Goal: Book appointment/travel/reservation

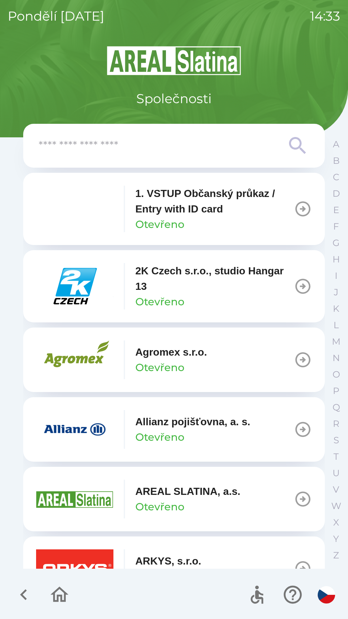
click at [135, 144] on input "text" at bounding box center [161, 146] width 245 height 18
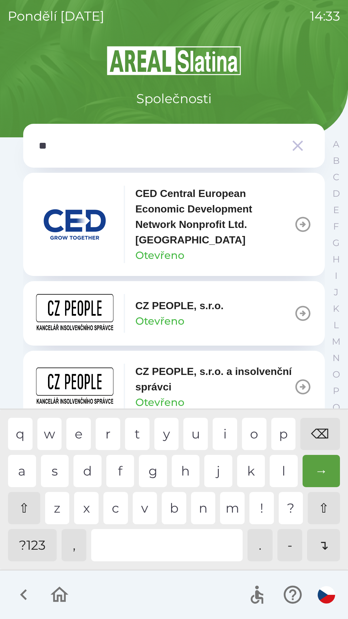
type input "***"
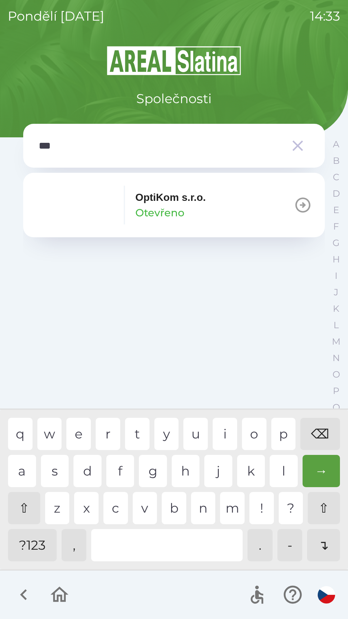
click at [137, 429] on div "t" at bounding box center [137, 434] width 25 height 32
click at [136, 196] on p "OptiKom s.r.o." at bounding box center [170, 197] width 71 height 15
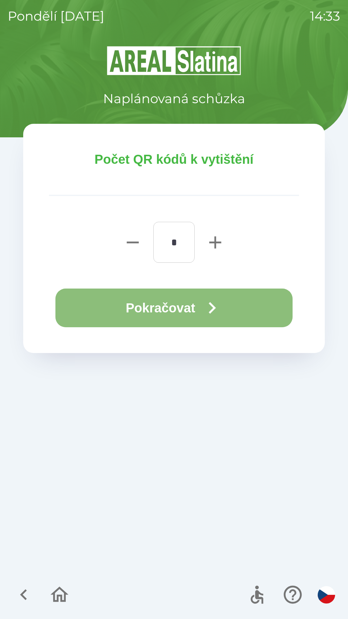
click at [155, 297] on button "Pokračovat" at bounding box center [173, 308] width 237 height 39
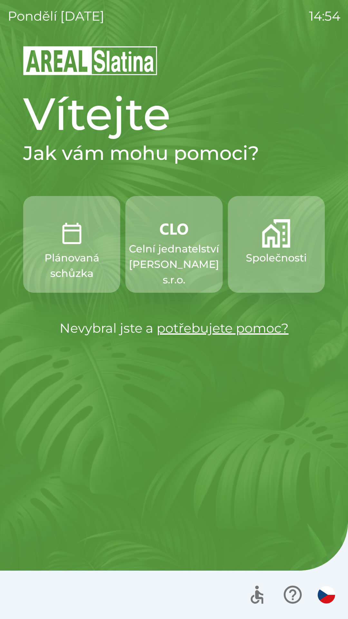
click at [150, 245] on p "Celní jednatelství [PERSON_NAME] s.r.o." at bounding box center [174, 264] width 90 height 46
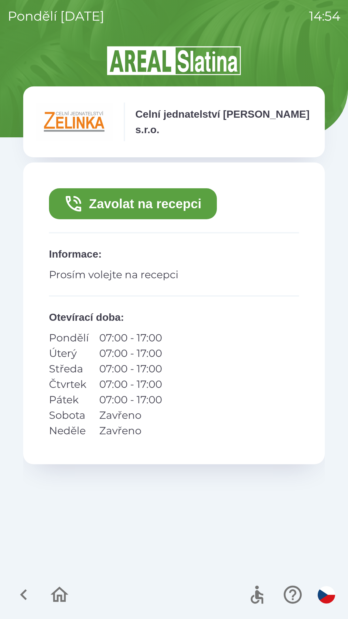
click at [162, 203] on button "Zavolat na recepci" at bounding box center [133, 203] width 168 height 31
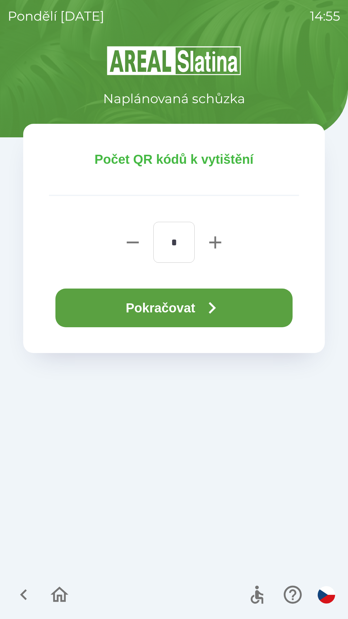
click at [187, 295] on button "Pokračovat" at bounding box center [173, 308] width 237 height 39
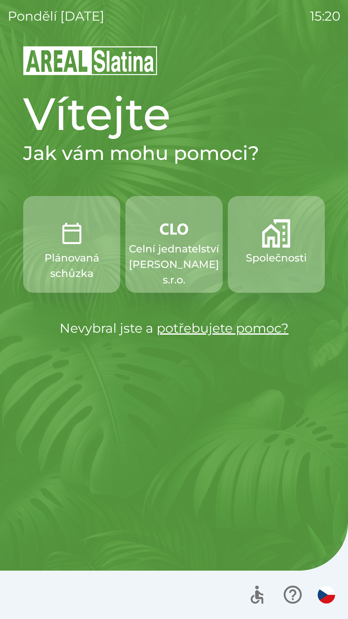
click at [170, 251] on p "Celní jednatelství [PERSON_NAME] s.r.o." at bounding box center [174, 264] width 90 height 46
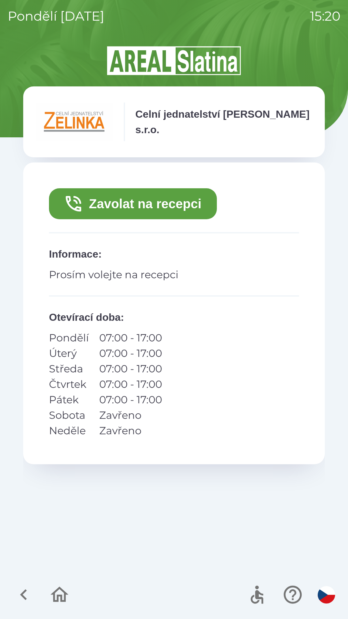
click at [144, 199] on button "Zavolat na recepci" at bounding box center [133, 203] width 168 height 31
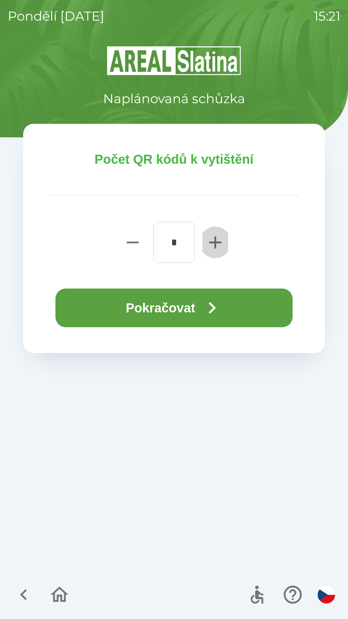
click at [215, 238] on icon "button" at bounding box center [215, 242] width 12 height 12
click at [214, 242] on icon "button" at bounding box center [215, 242] width 12 height 12
type input "*"
click at [184, 303] on button "Pokračovat" at bounding box center [173, 308] width 237 height 39
